Goal: Task Accomplishment & Management: Use online tool/utility

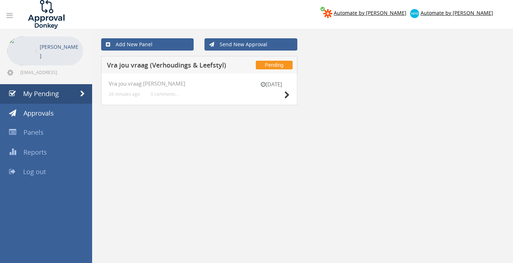
click at [282, 94] on div "[DATE]" at bounding box center [271, 91] width 36 height 21
click at [290, 94] on div "[DATE] Vra jou vraag [PERSON_NAME] 26 minutes ago 0 comments..." at bounding box center [199, 89] width 196 height 32
click at [288, 94] on icon at bounding box center [286, 95] width 5 height 8
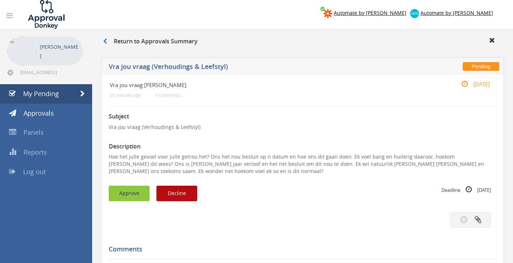
click at [137, 196] on button "Approve" at bounding box center [129, 194] width 41 height 16
